Goal: Task Accomplishment & Management: Complete application form

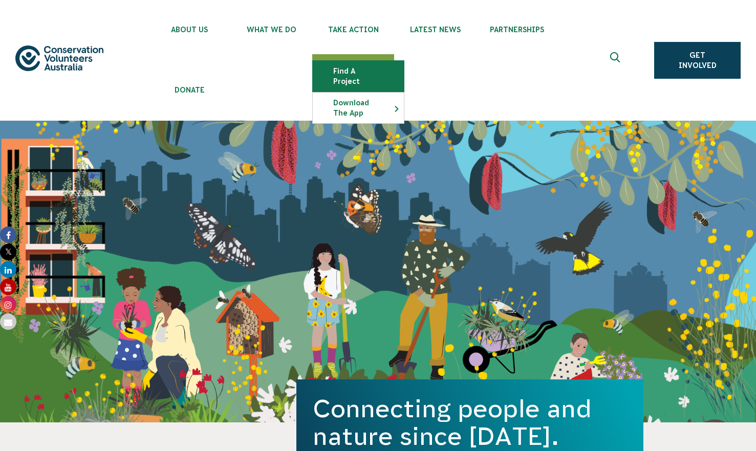
click at [362, 77] on link "Find a project" at bounding box center [358, 76] width 91 height 31
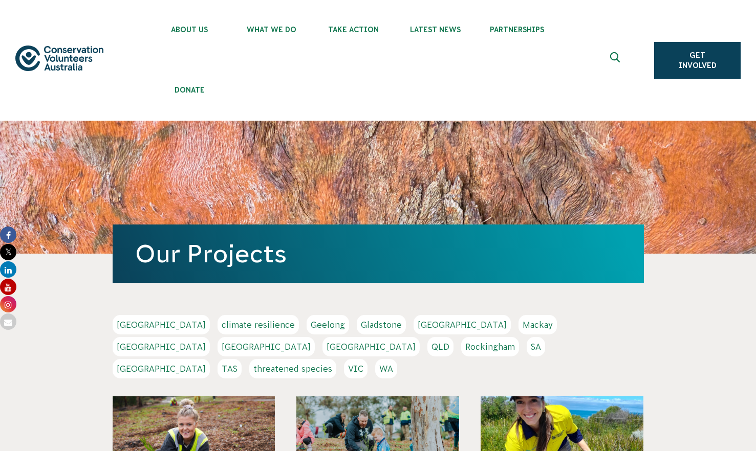
click at [397, 359] on link "WA" at bounding box center [386, 368] width 22 height 19
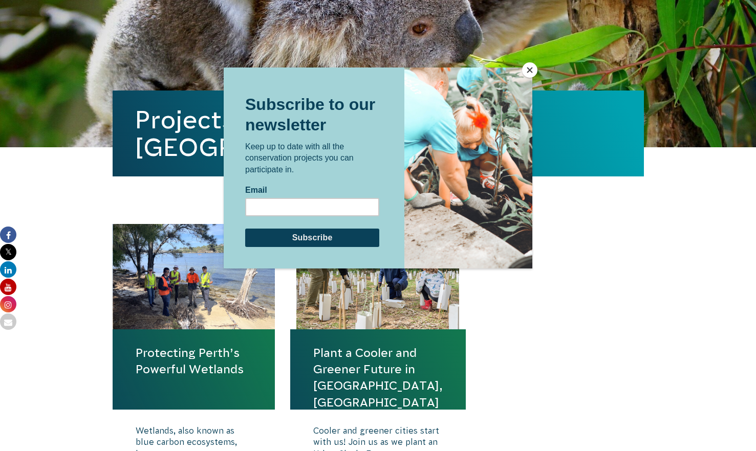
scroll to position [267, 0]
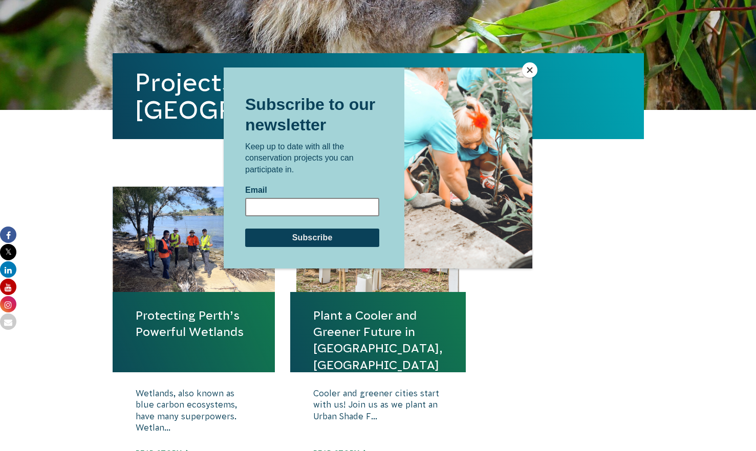
click at [345, 204] on input "Email" at bounding box center [312, 207] width 134 height 18
type input "annabellebradshaw@gmail.com"
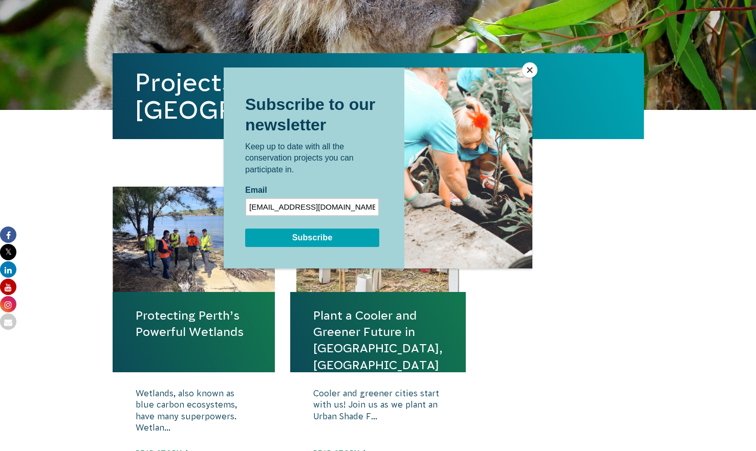
click at [308, 237] on input "Subscribe" at bounding box center [312, 238] width 134 height 18
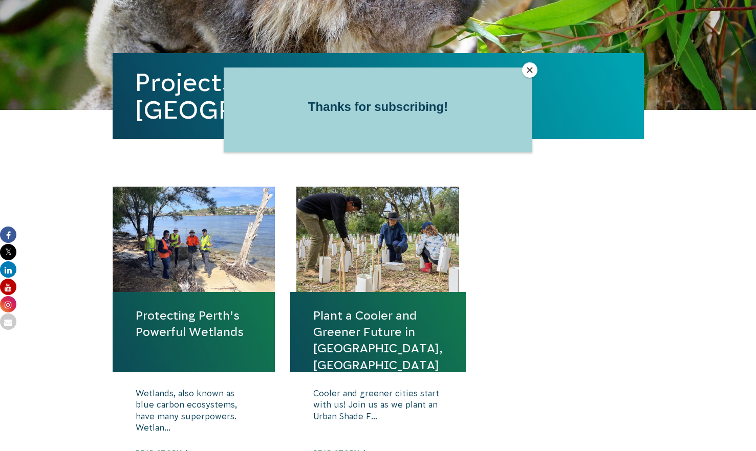
click at [633, 317] on div at bounding box center [378, 225] width 756 height 451
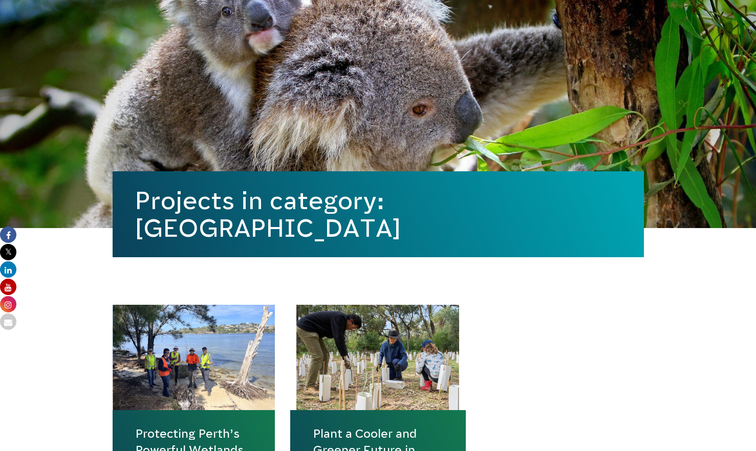
scroll to position [0, 0]
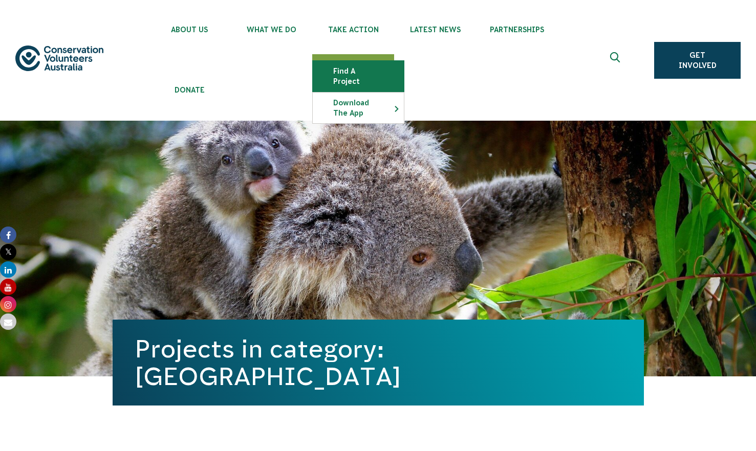
click at [354, 62] on link "Find a project" at bounding box center [358, 76] width 91 height 31
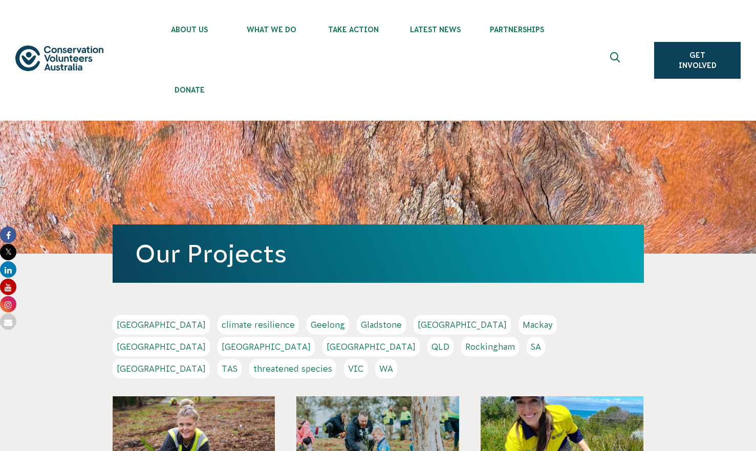
click at [618, 53] on use "Expand search box" at bounding box center [615, 57] width 10 height 10
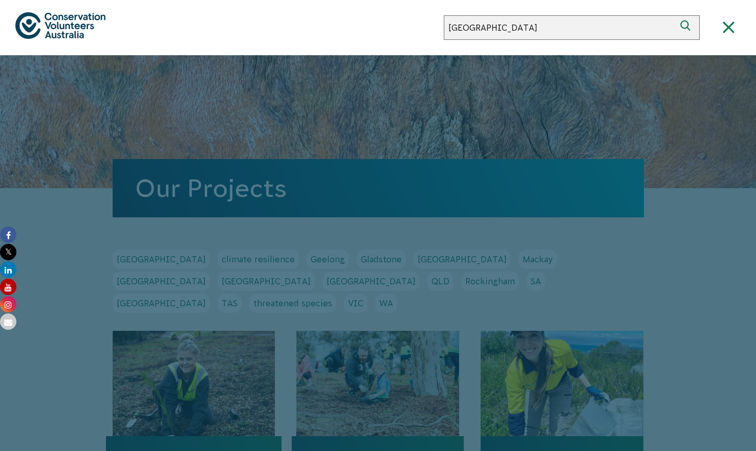
type input "albany"
click at [675, 15] on button "Search" at bounding box center [687, 27] width 25 height 25
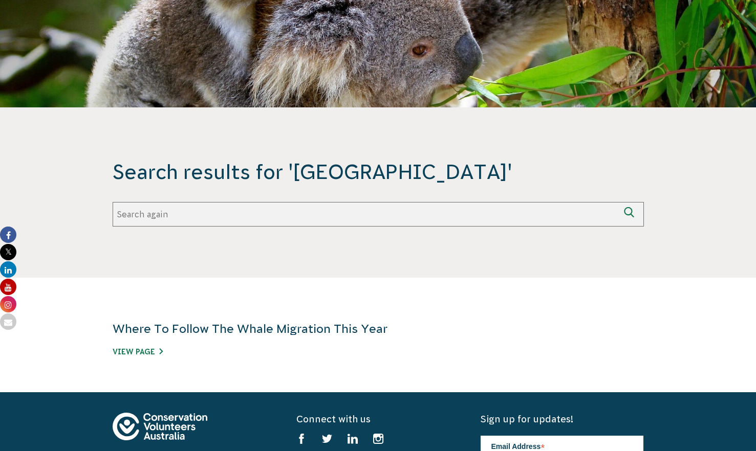
scroll to position [163, 0]
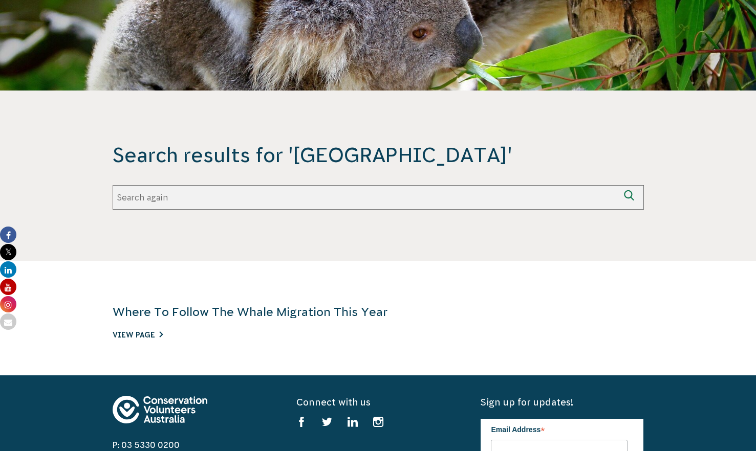
click at [149, 332] on link "View Page" at bounding box center [138, 335] width 50 height 8
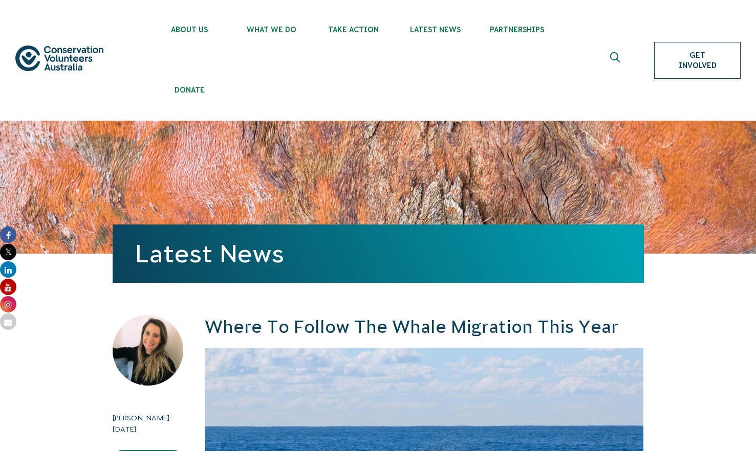
click at [668, 53] on link "Get Involved" at bounding box center [697, 60] width 86 height 37
